Goal: Feedback & Contribution: Submit feedback/report problem

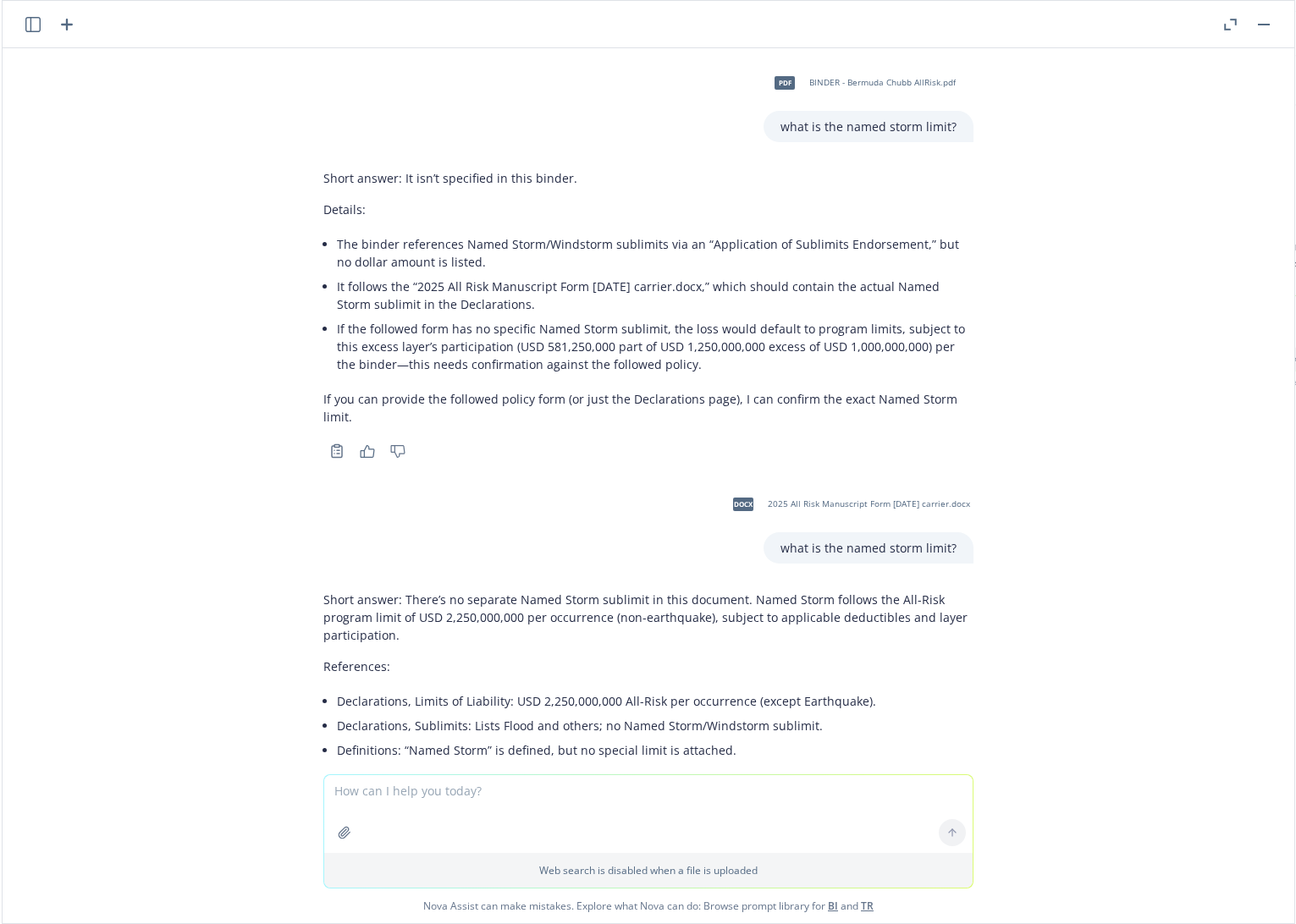
scroll to position [11383, 0]
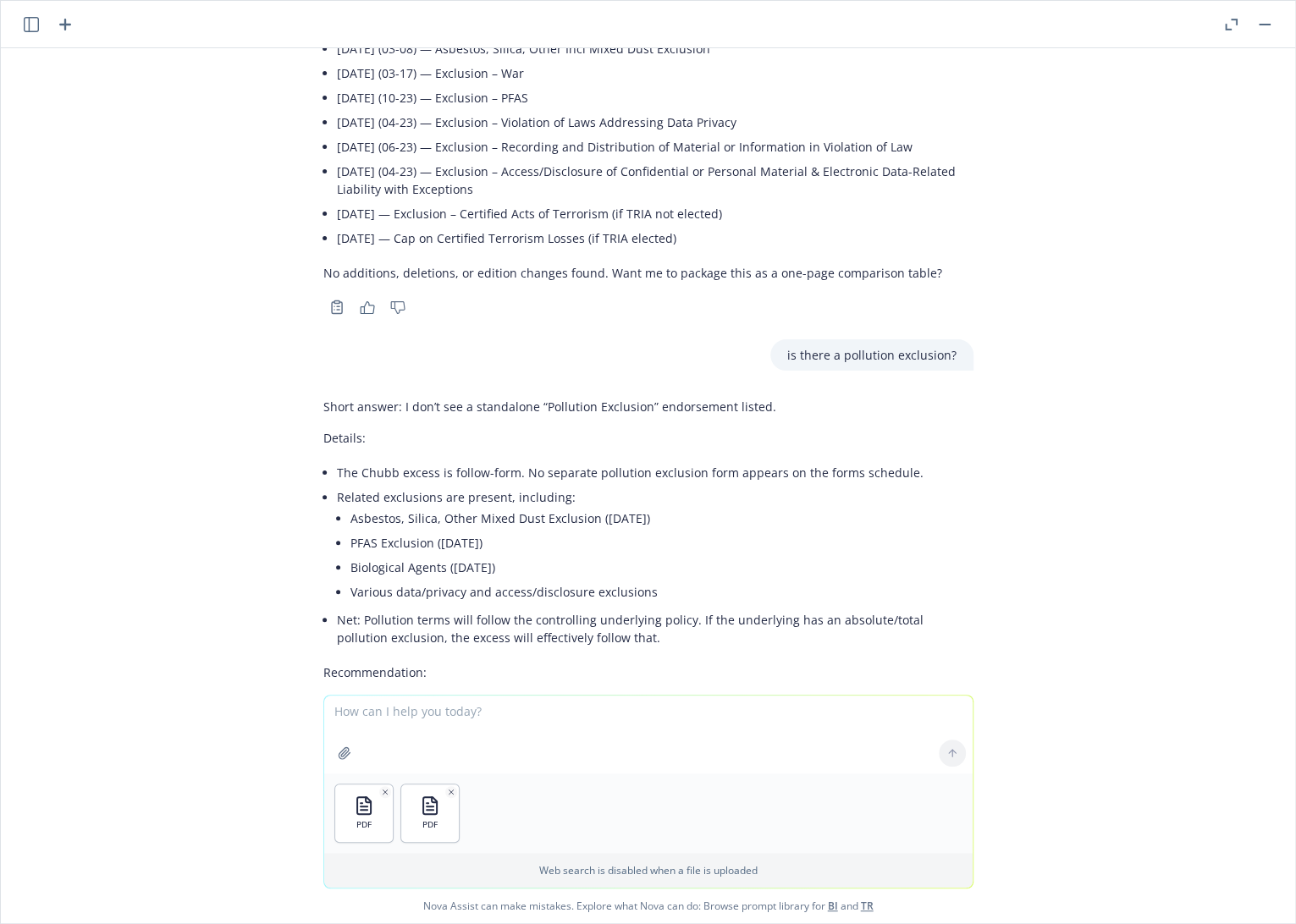
click at [454, 712] on textarea at bounding box center [648, 735] width 648 height 78
type textarea "compare these 2 quotes and note any changes"
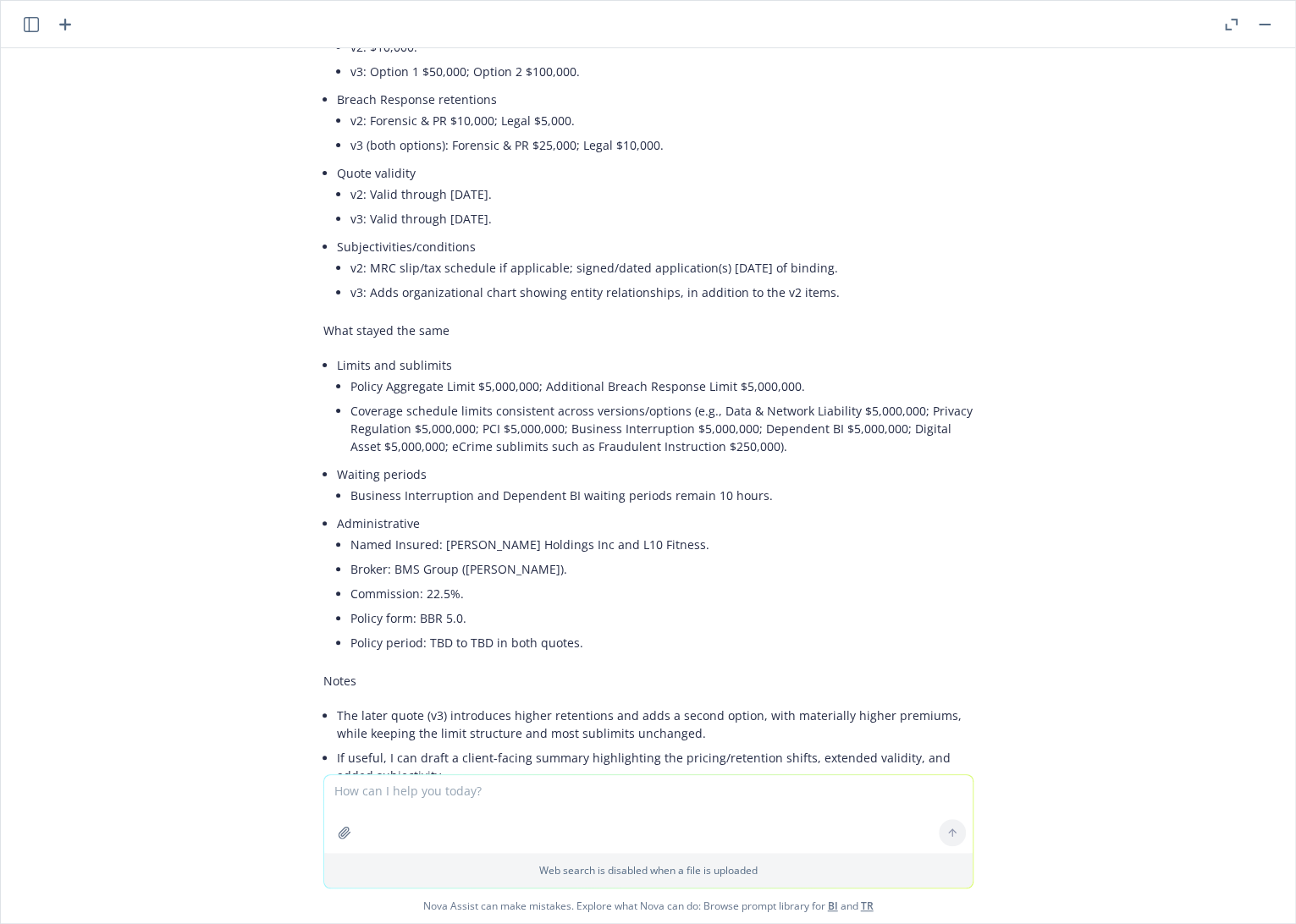
scroll to position [12459, 0]
click at [609, 797] on textarea at bounding box center [648, 813] width 648 height 78
type textarea "yes"
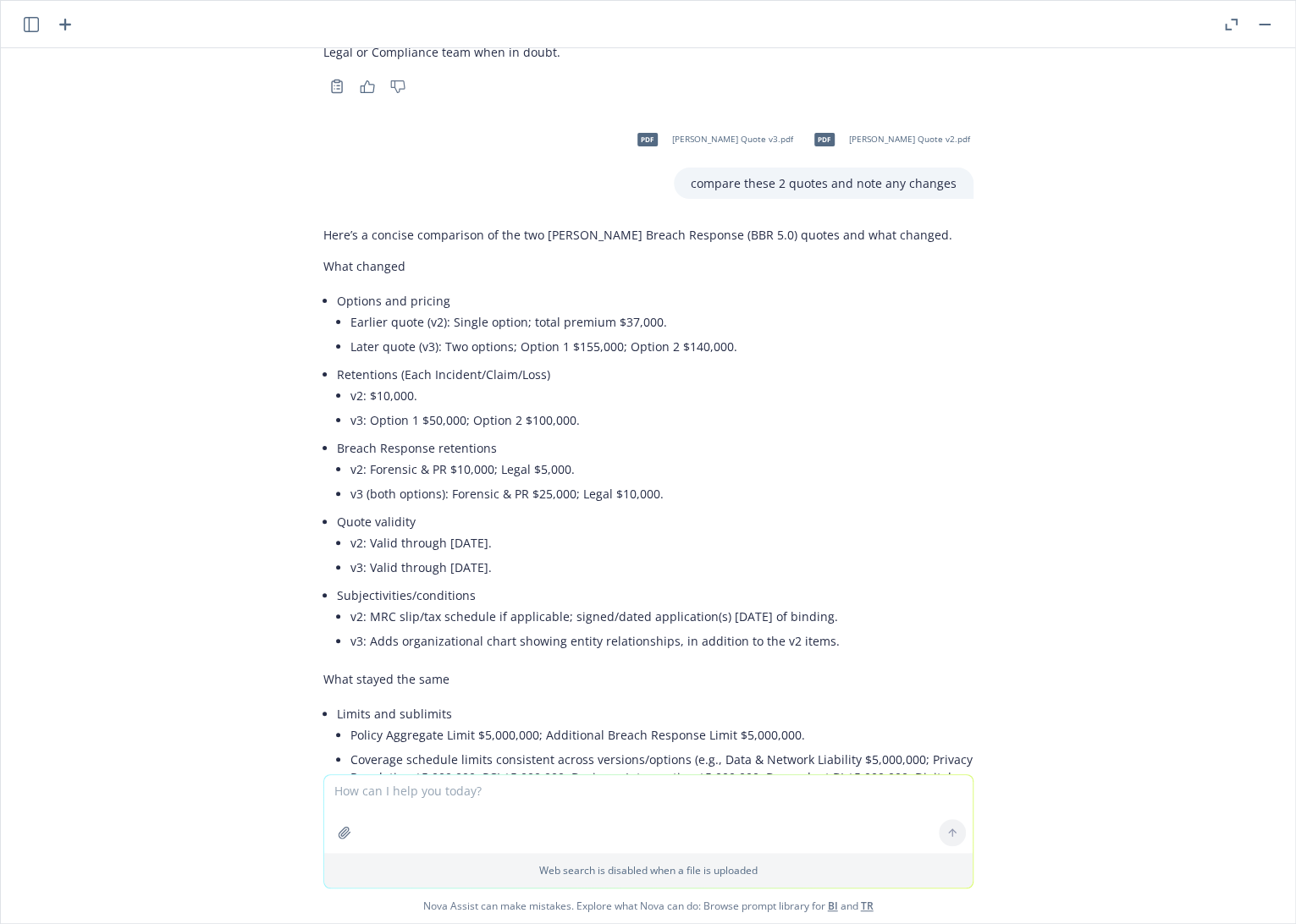
scroll to position [12251, 0]
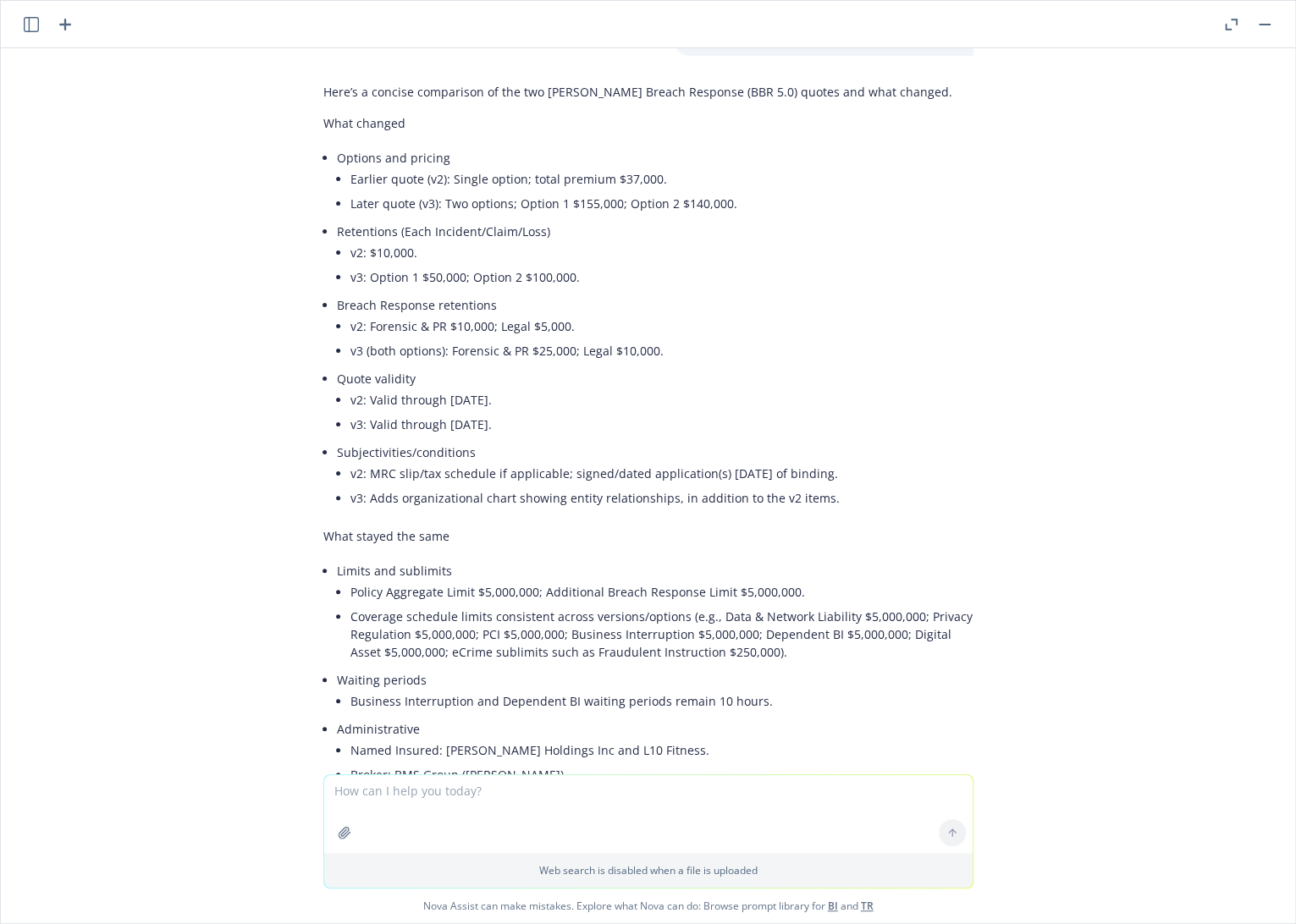
click at [513, 793] on textarea at bounding box center [648, 813] width 648 height 78
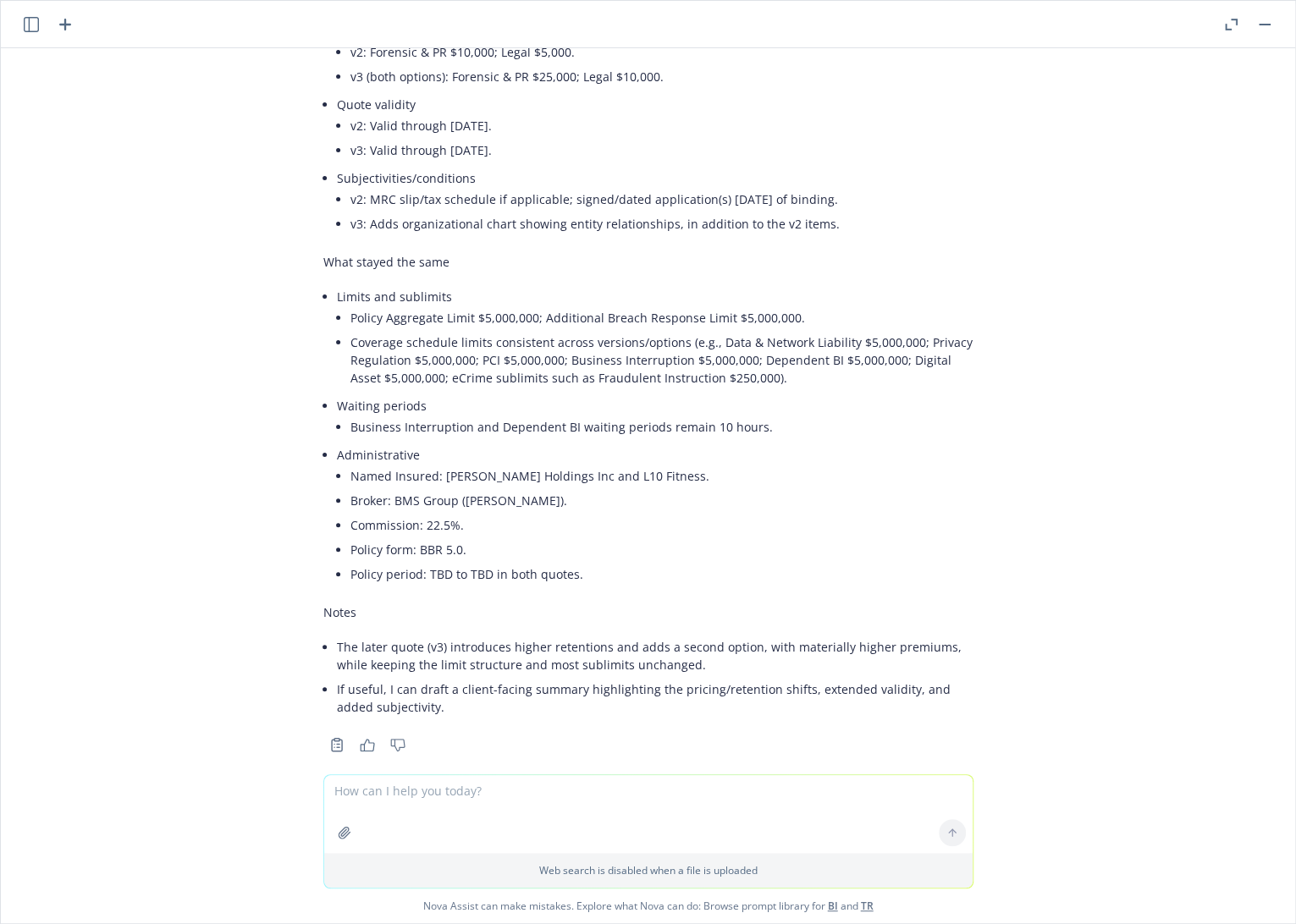
scroll to position [12723, 0]
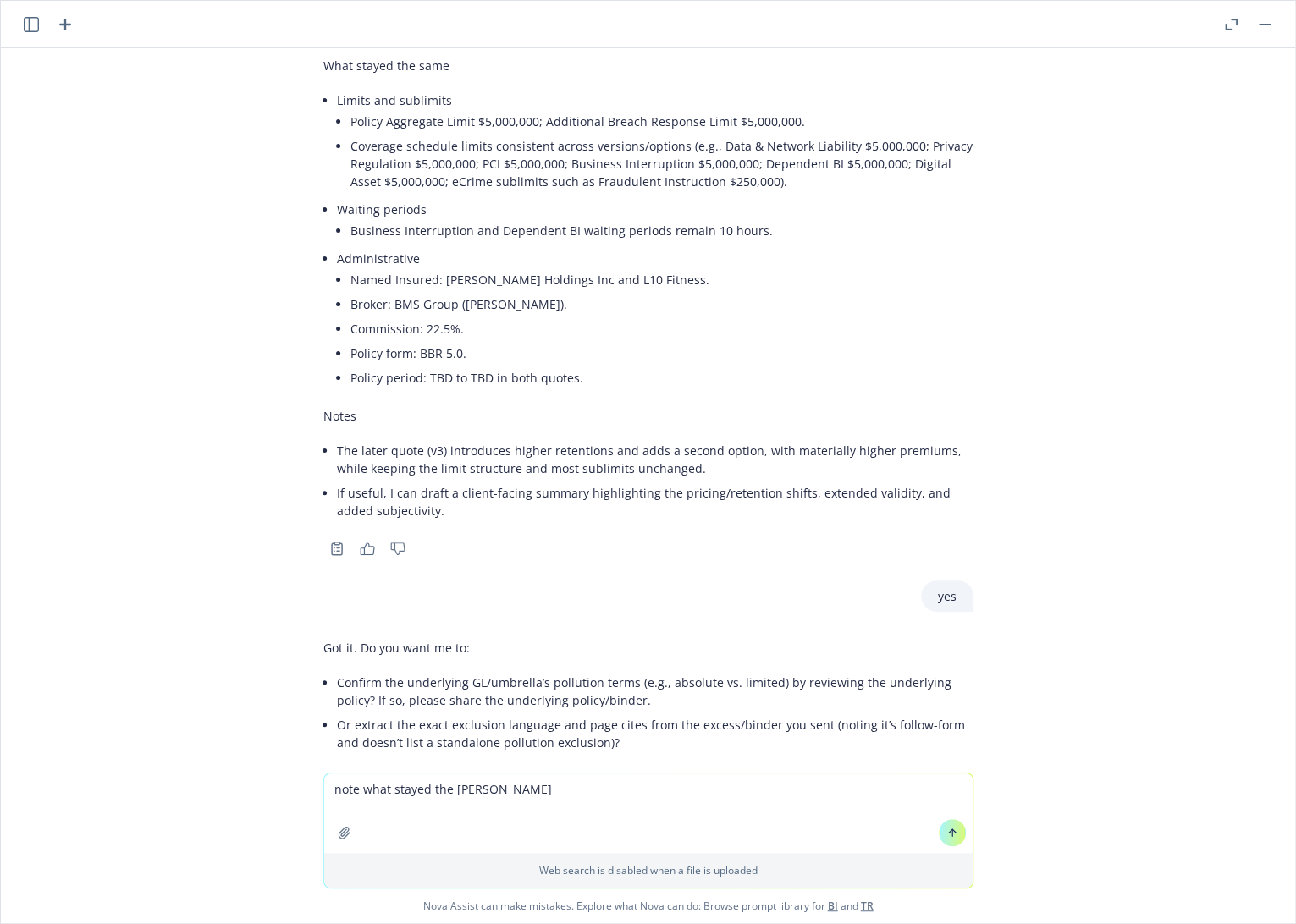
type textarea "note what stayed the same"
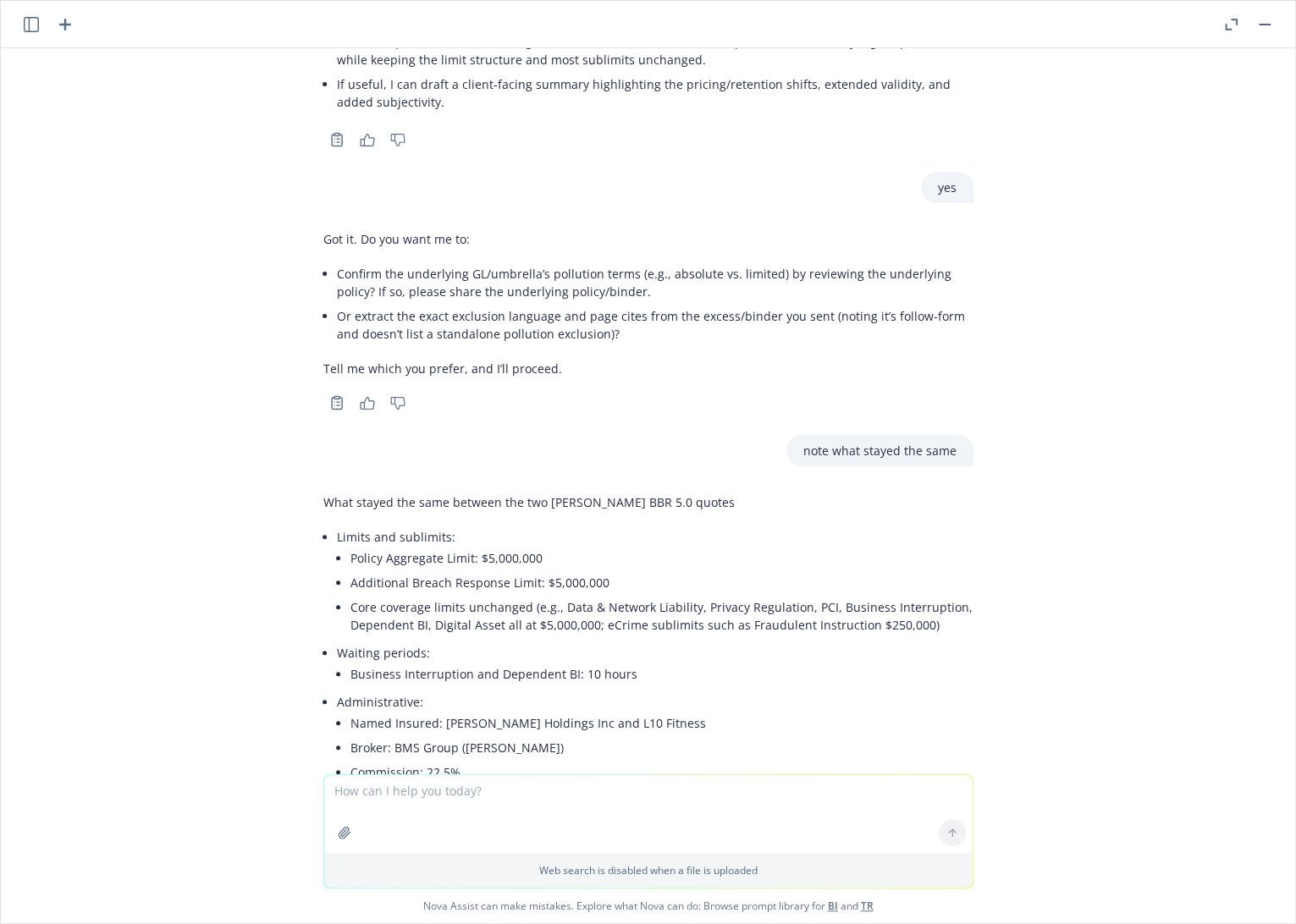
scroll to position [13182, 0]
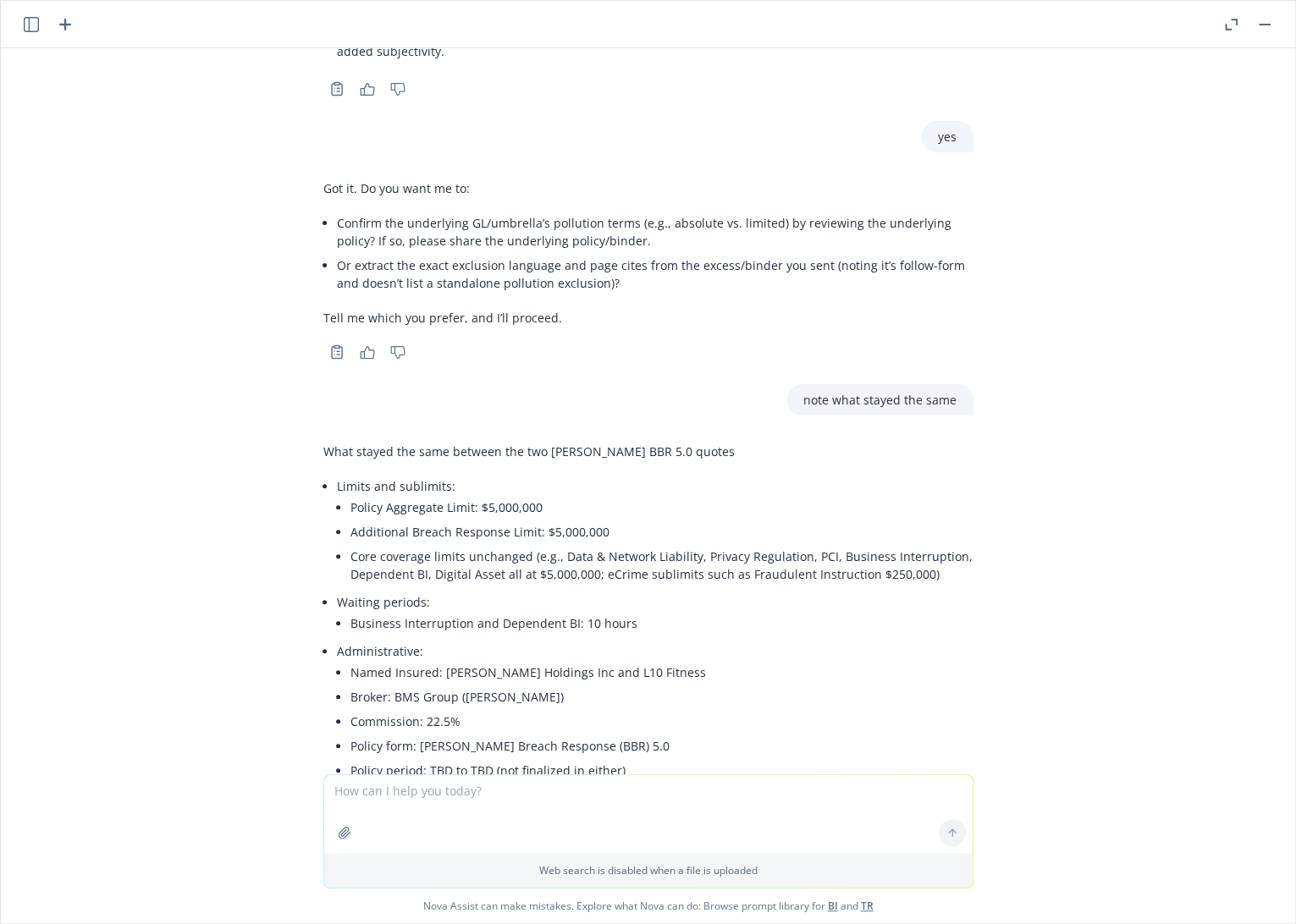
click at [495, 789] on textarea at bounding box center [648, 813] width 648 height 78
type textarea "are all limits the same?"
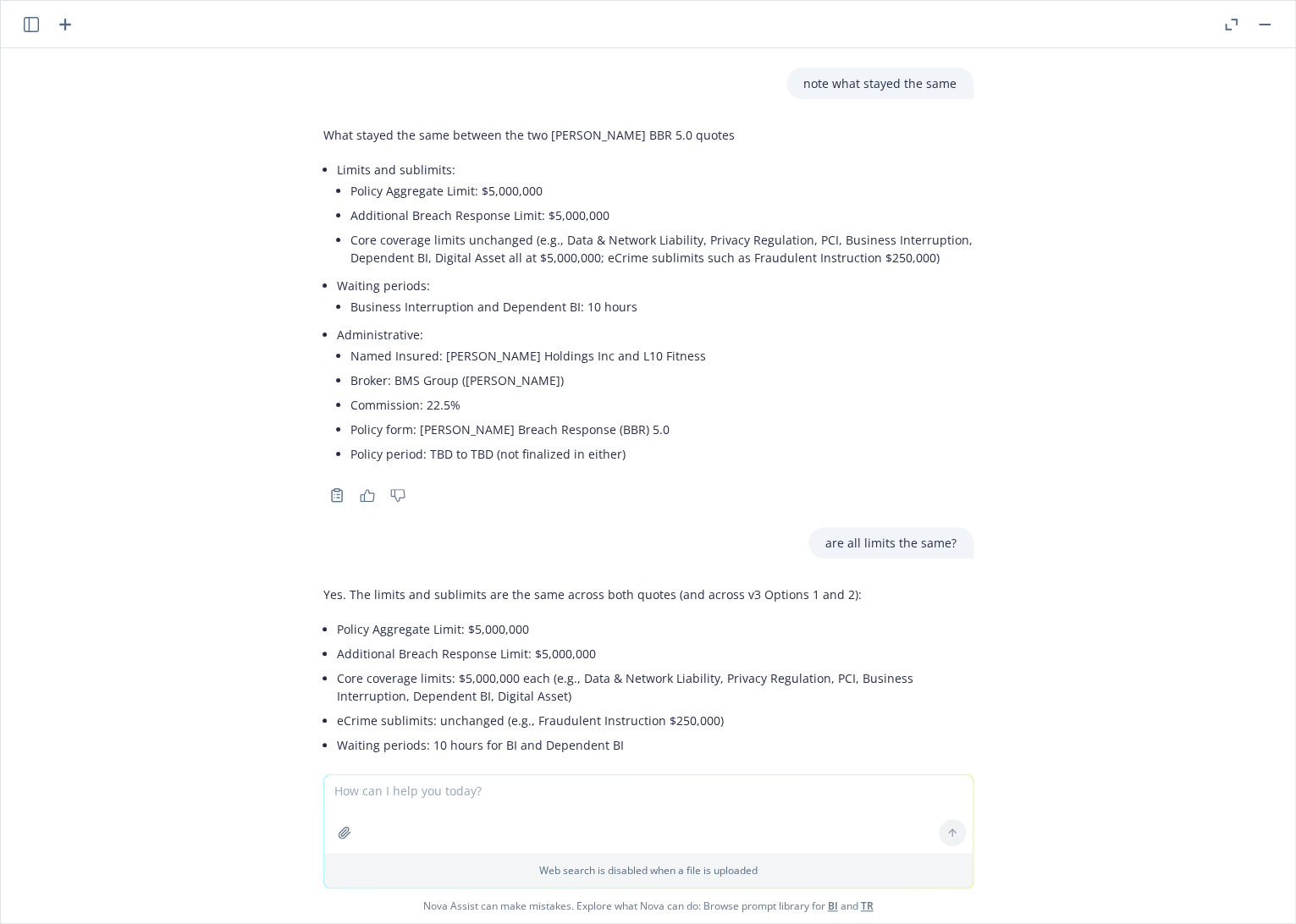
scroll to position [13501, 0]
